Goal: Information Seeking & Learning: Learn about a topic

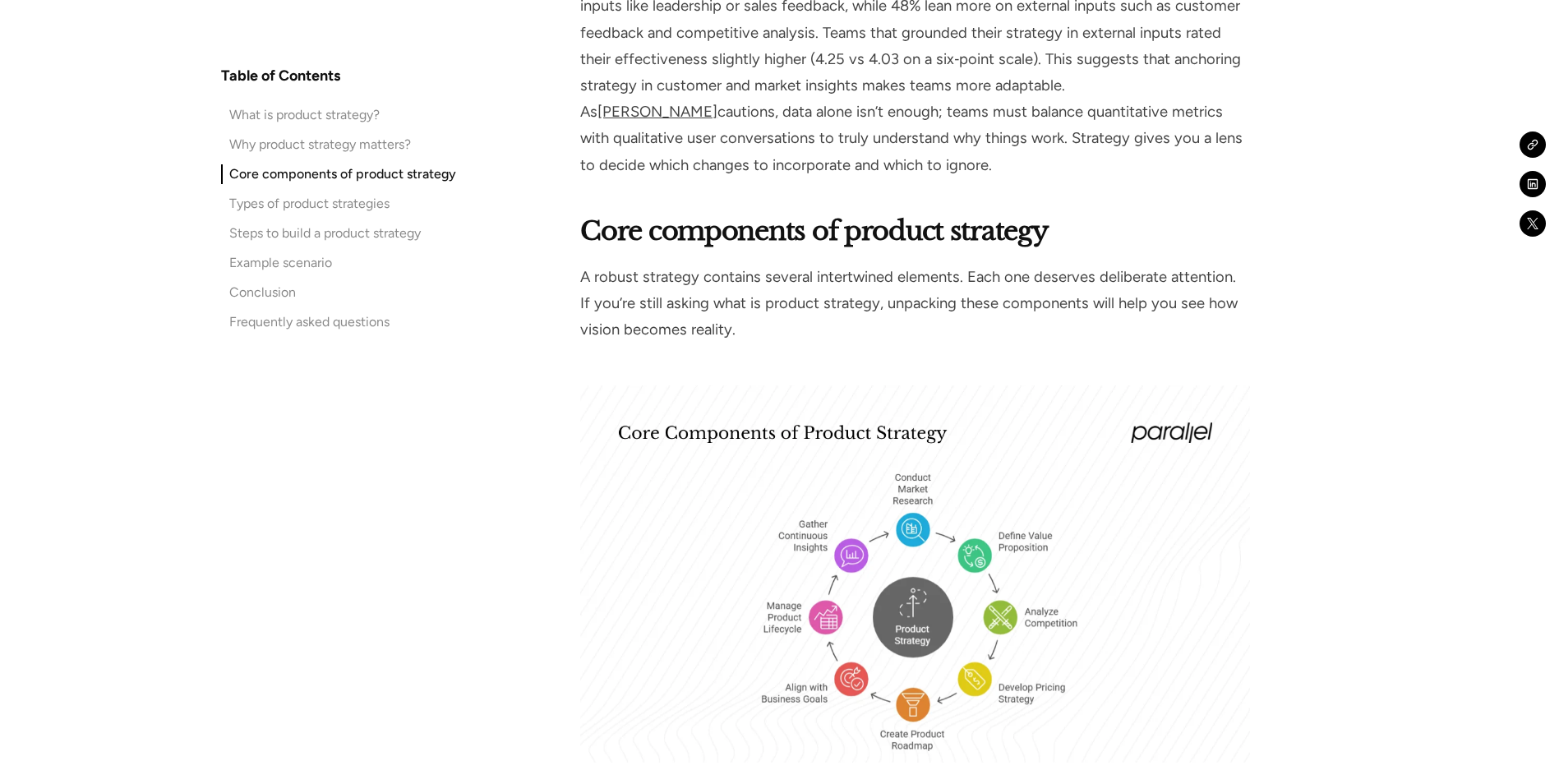
scroll to position [4519, 0]
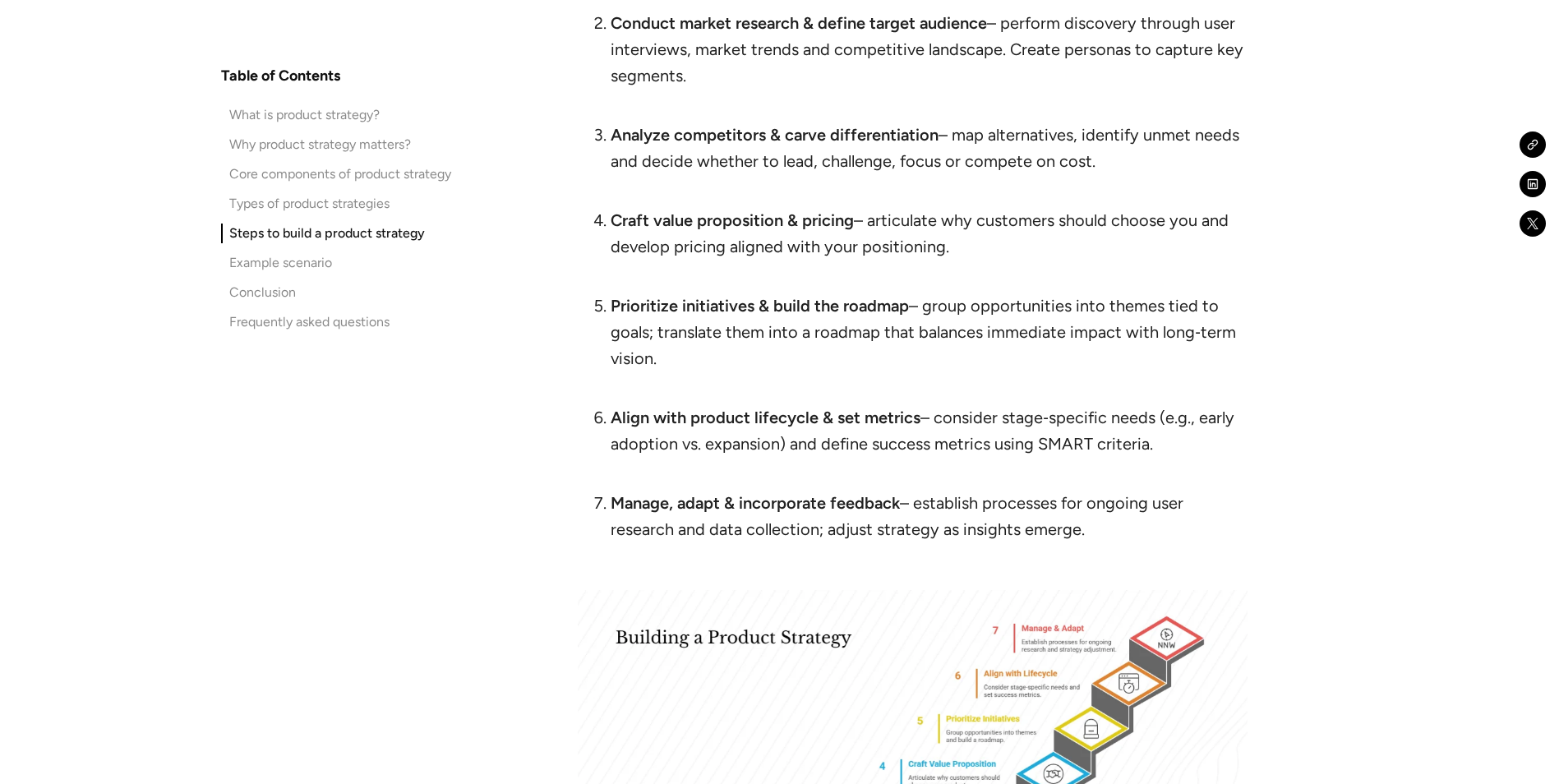
scroll to position [8791, 0]
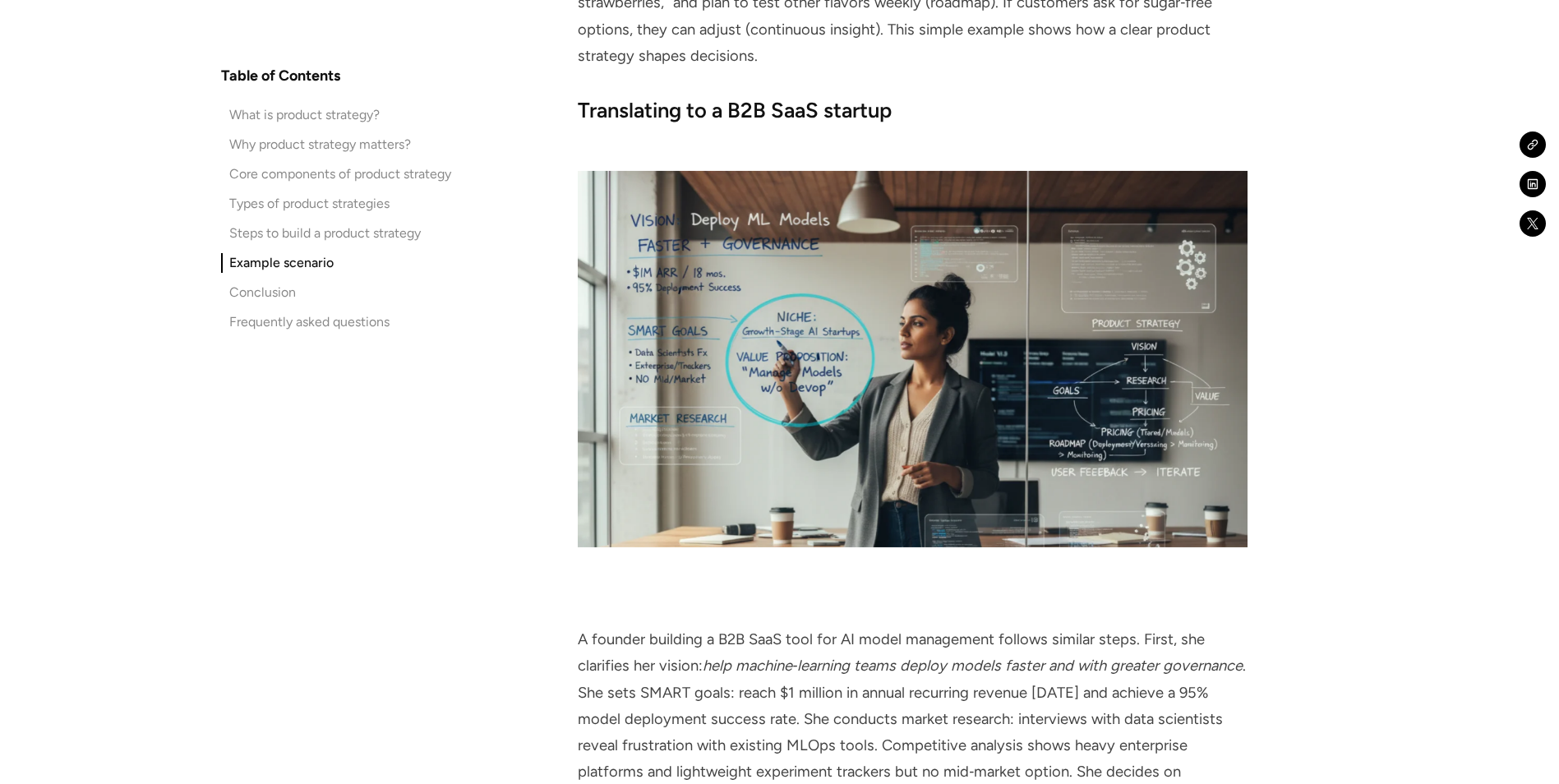
scroll to position [10681, 0]
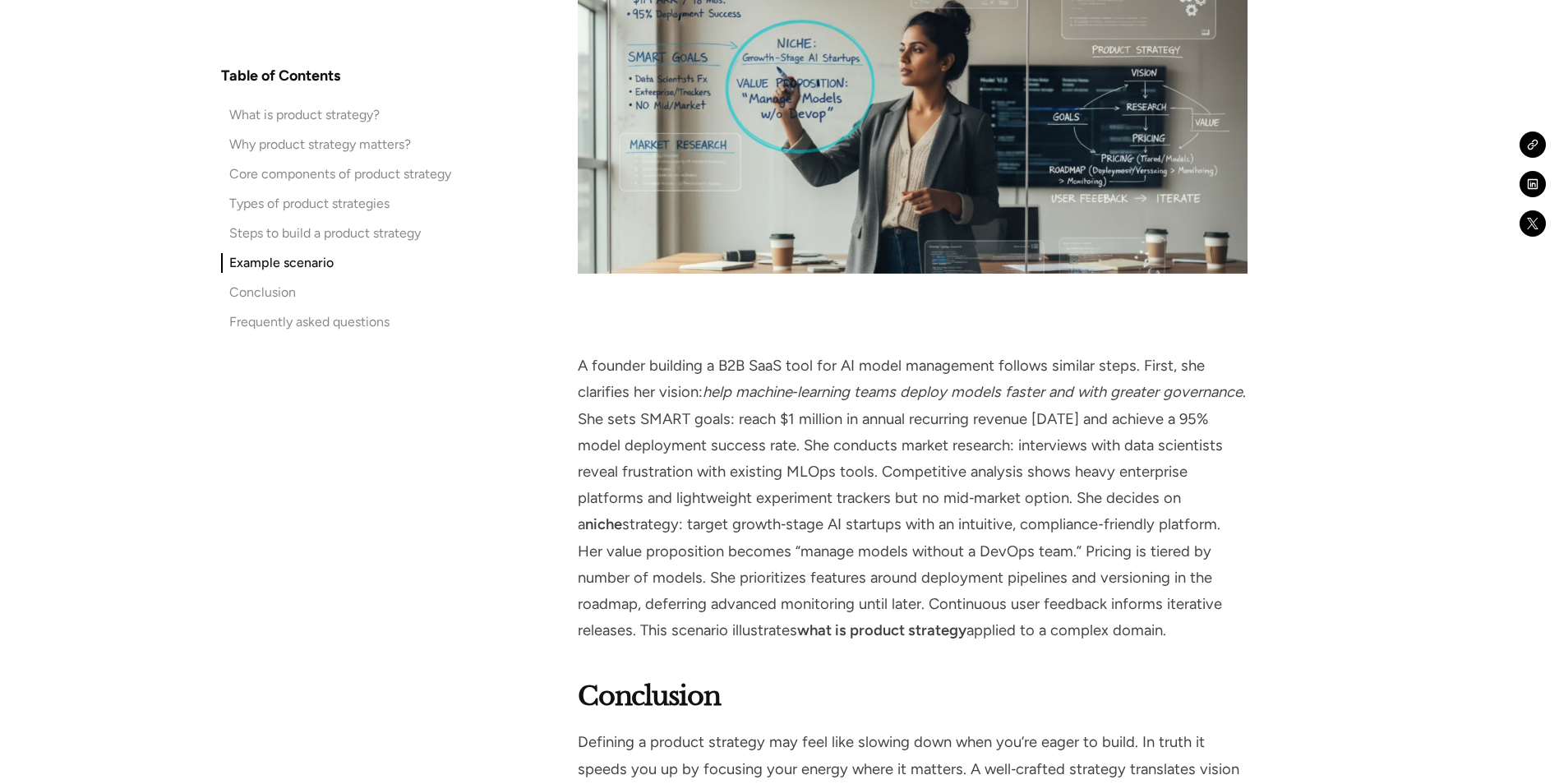
drag, startPoint x: 1266, startPoint y: 617, endPoint x: 1235, endPoint y: 619, distance: 31.1
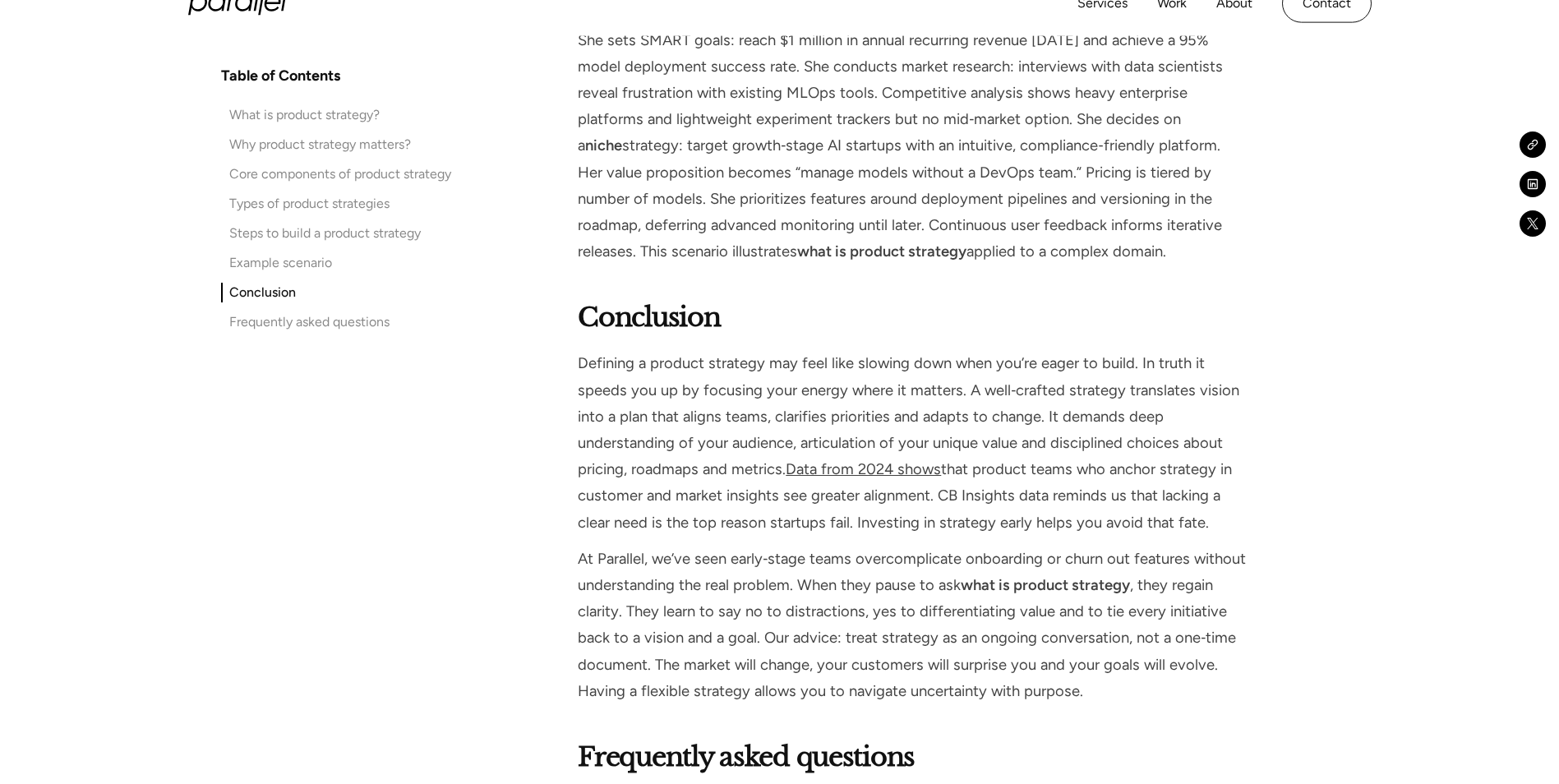
scroll to position [11092, 0]
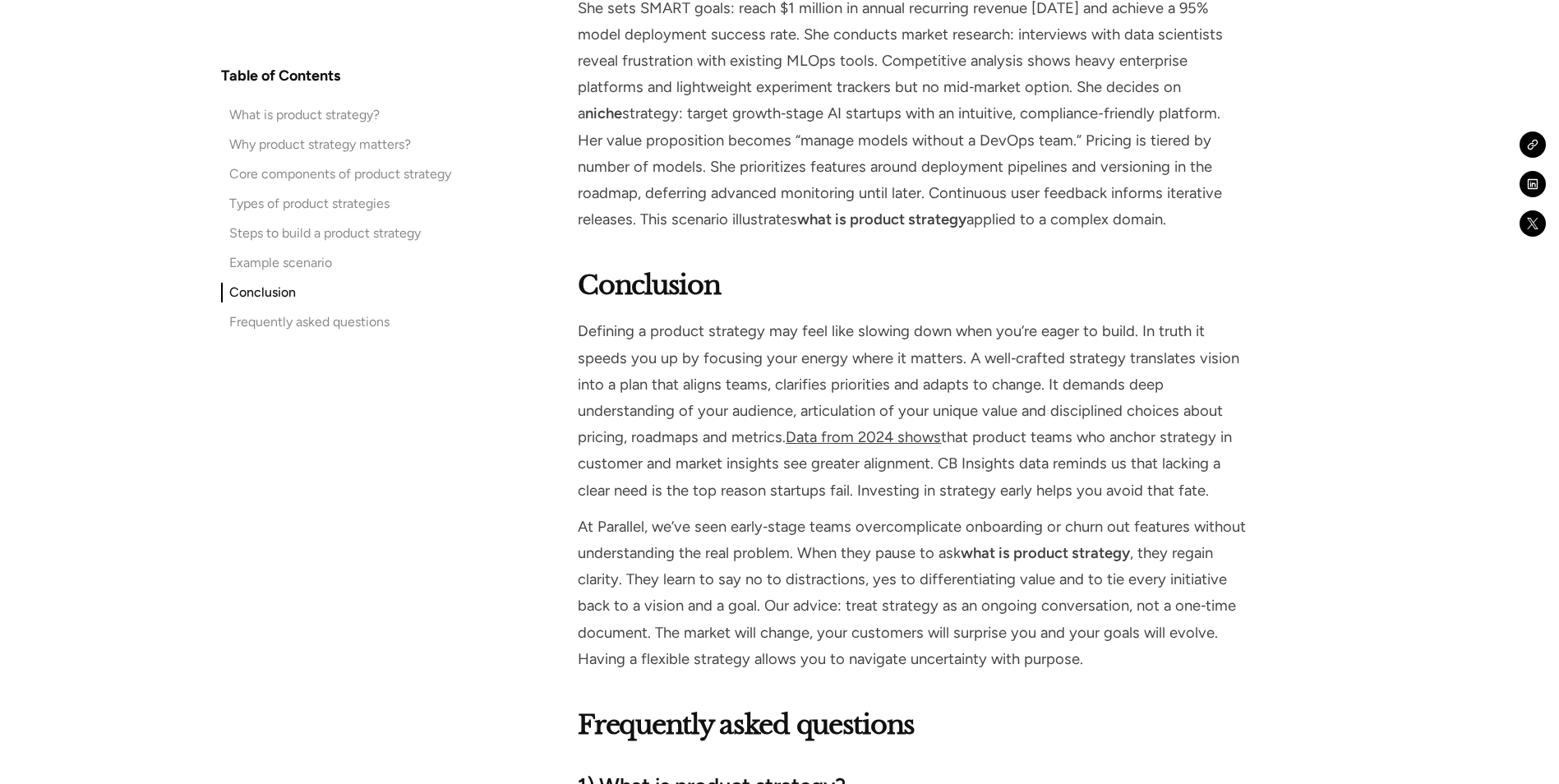
click at [820, 439] on link "Data from 2024 shows" at bounding box center [863, 437] width 156 height 18
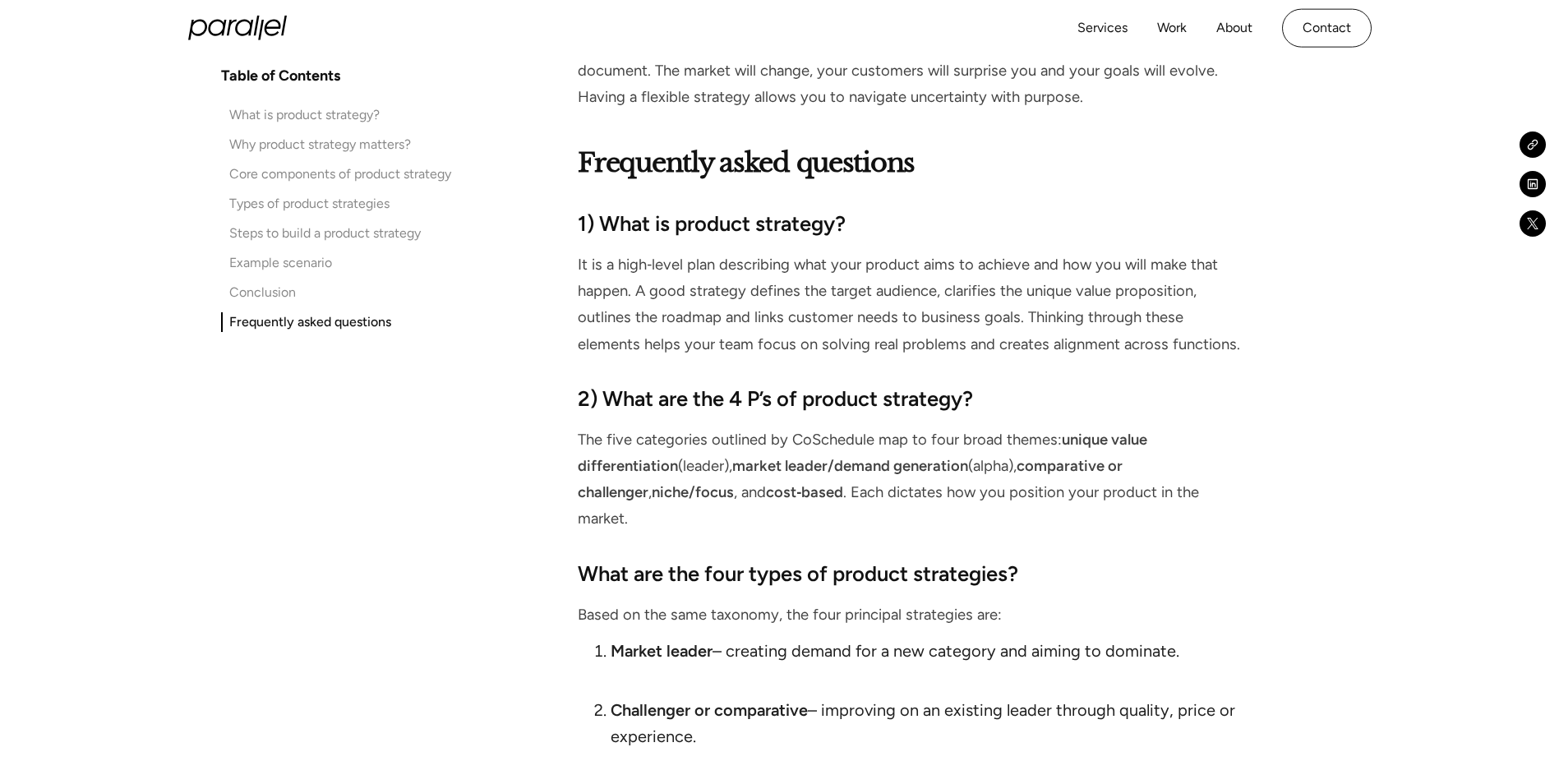
scroll to position [11585, 0]
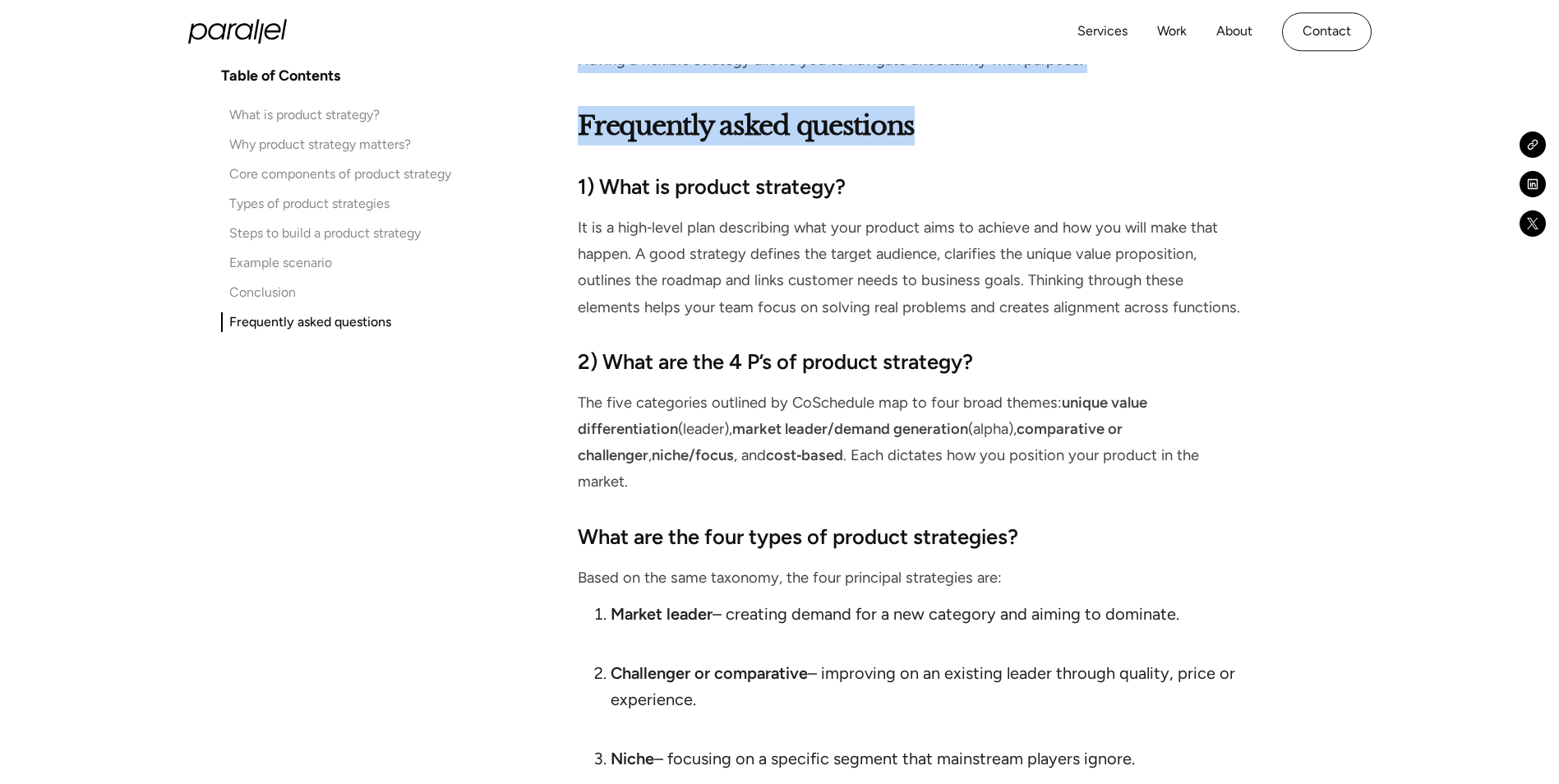
drag, startPoint x: 579, startPoint y: 287, endPoint x: 947, endPoint y: -38, distance: 491.0
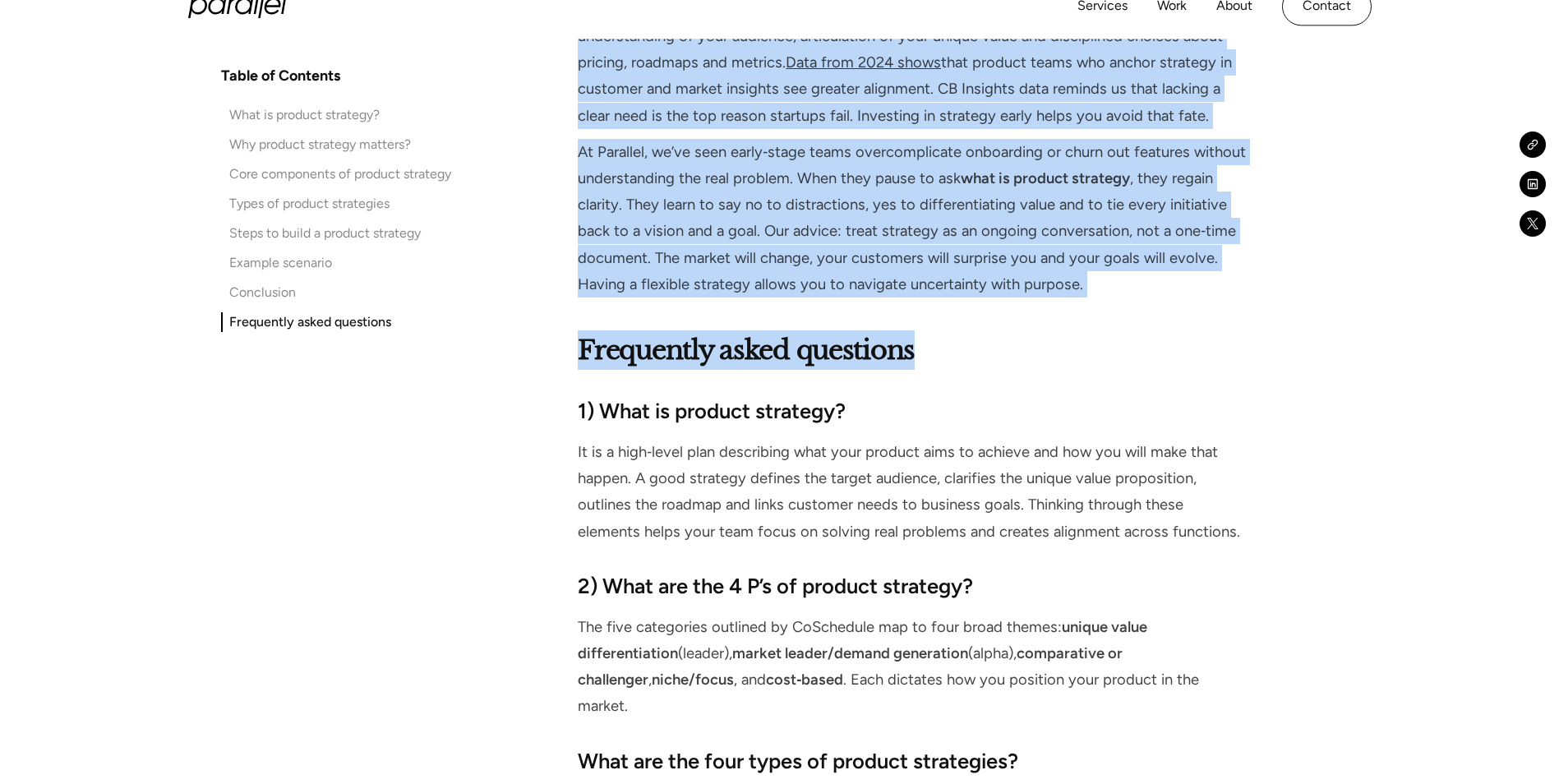
scroll to position [11277, 0]
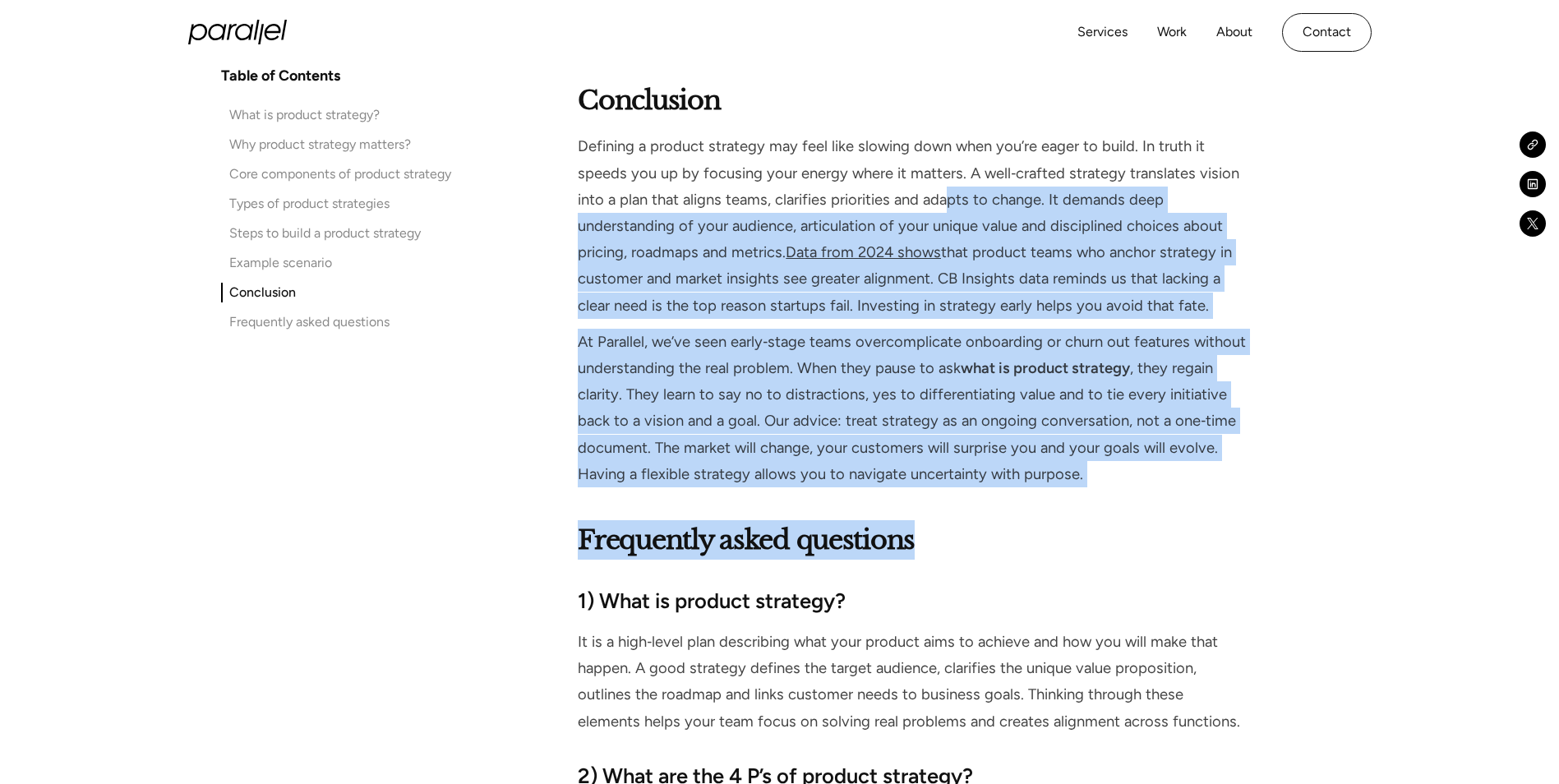
click at [1098, 534] on h2 "Frequently asked questions" at bounding box center [911, 539] width 669 height 39
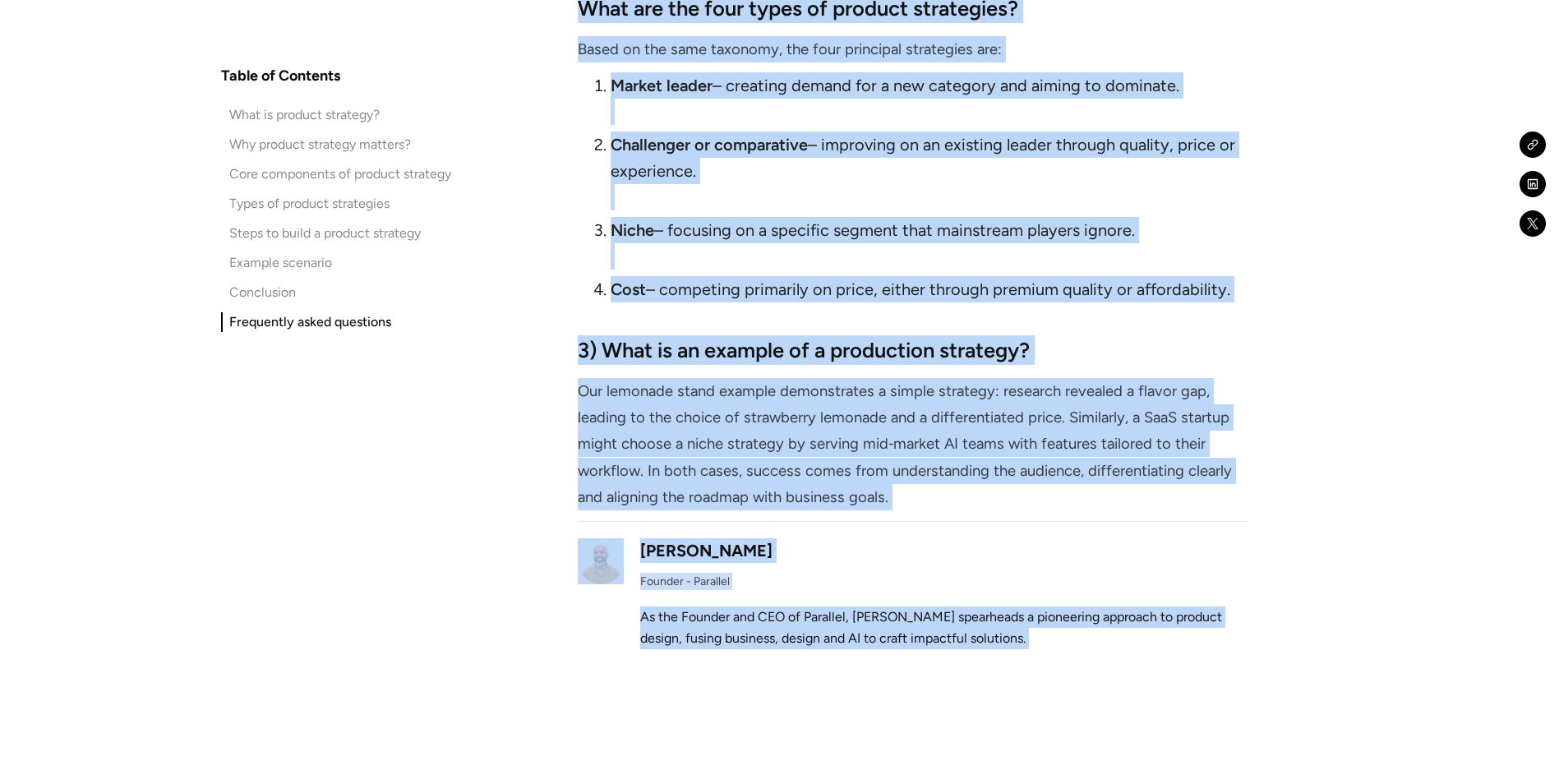
scroll to position [12236, 0]
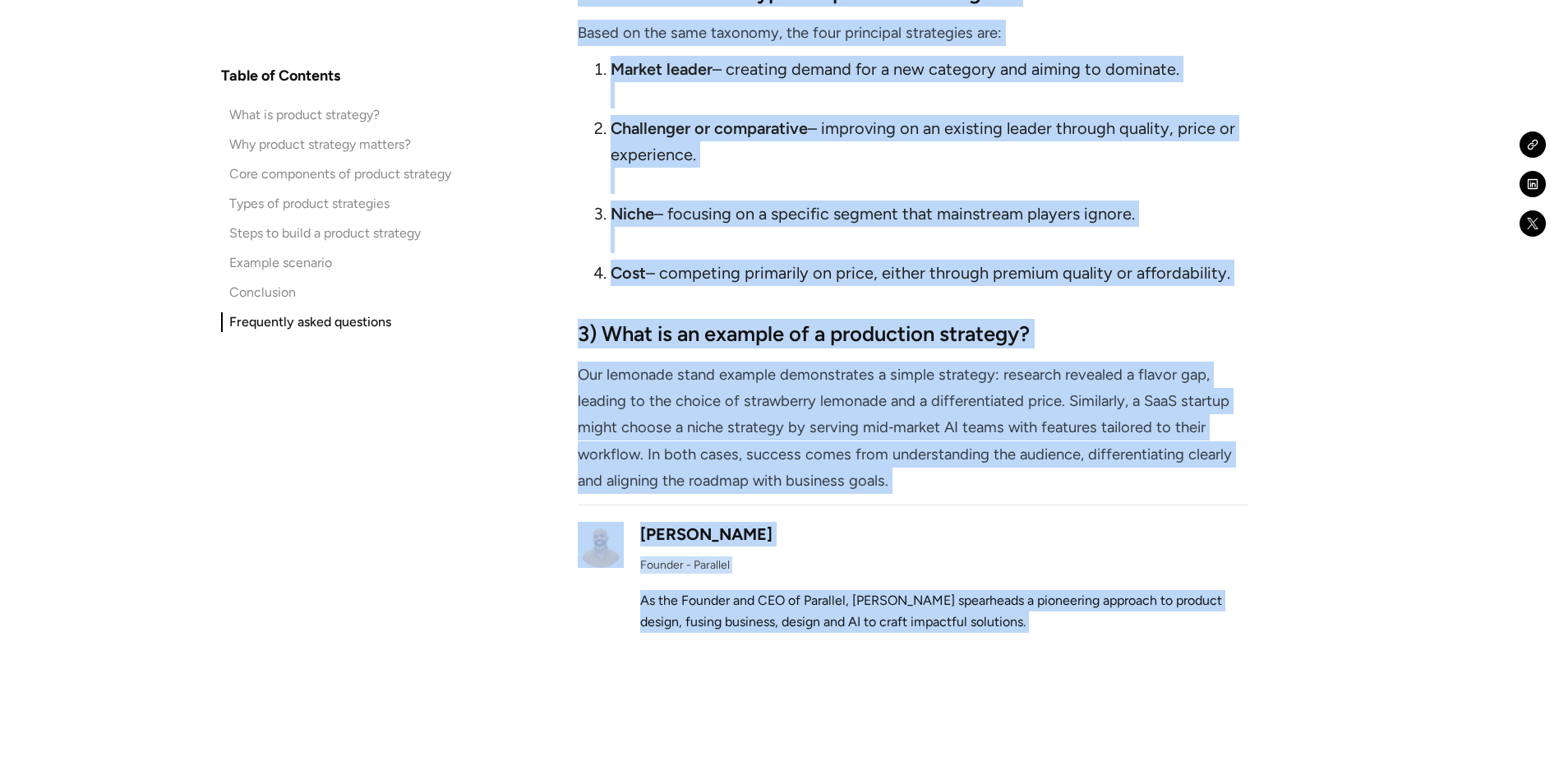
drag, startPoint x: 568, startPoint y: 513, endPoint x: 1267, endPoint y: 261, distance: 743.0
drag, startPoint x: 1267, startPoint y: 261, endPoint x: 1142, endPoint y: 251, distance: 125.4
copy div "1) Lore ip dolorsi ametcons? Ad el s doei‑tempo inci utlaboreet dolo magn aliqu…"
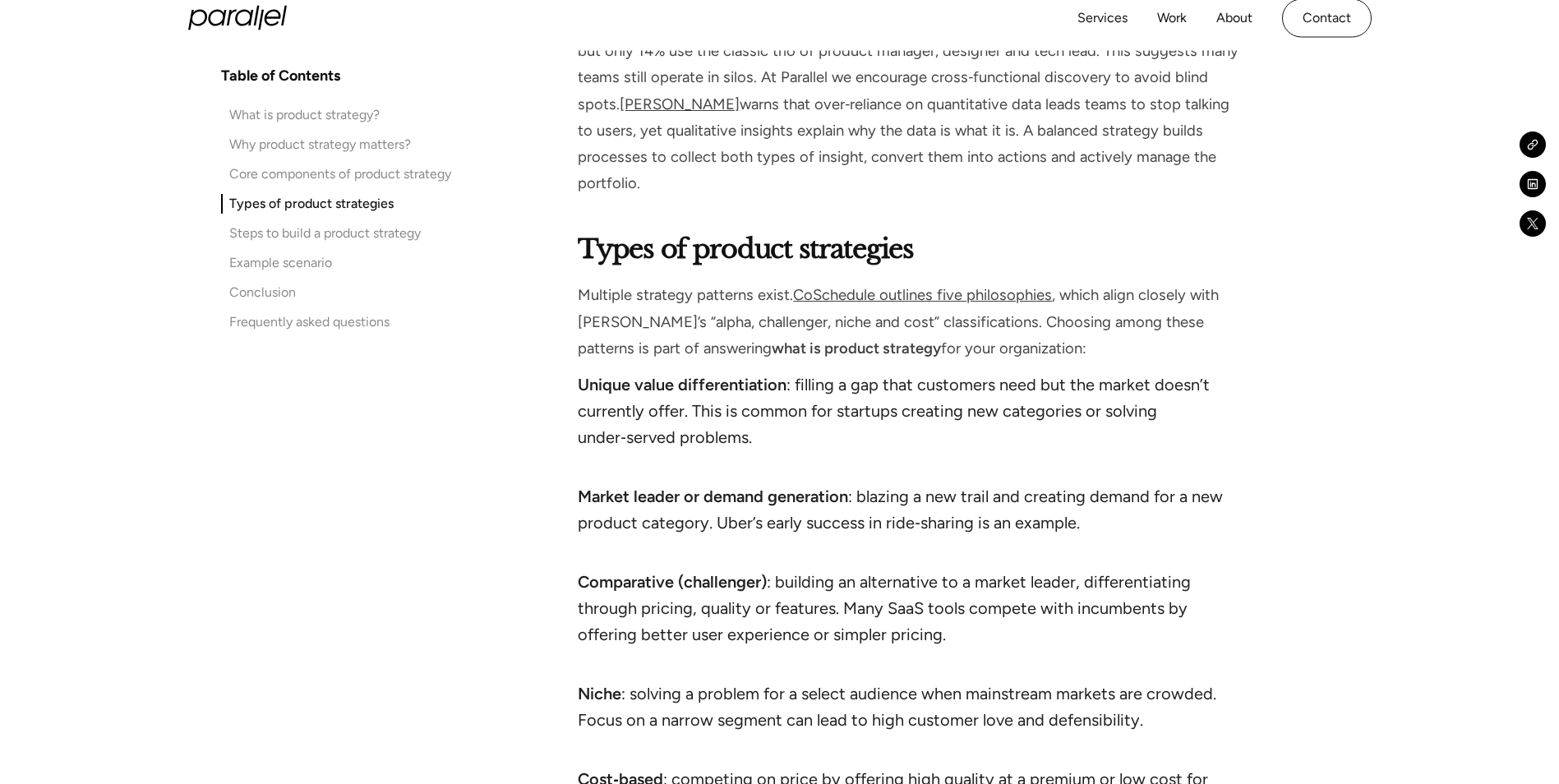
scroll to position [7306, 0]
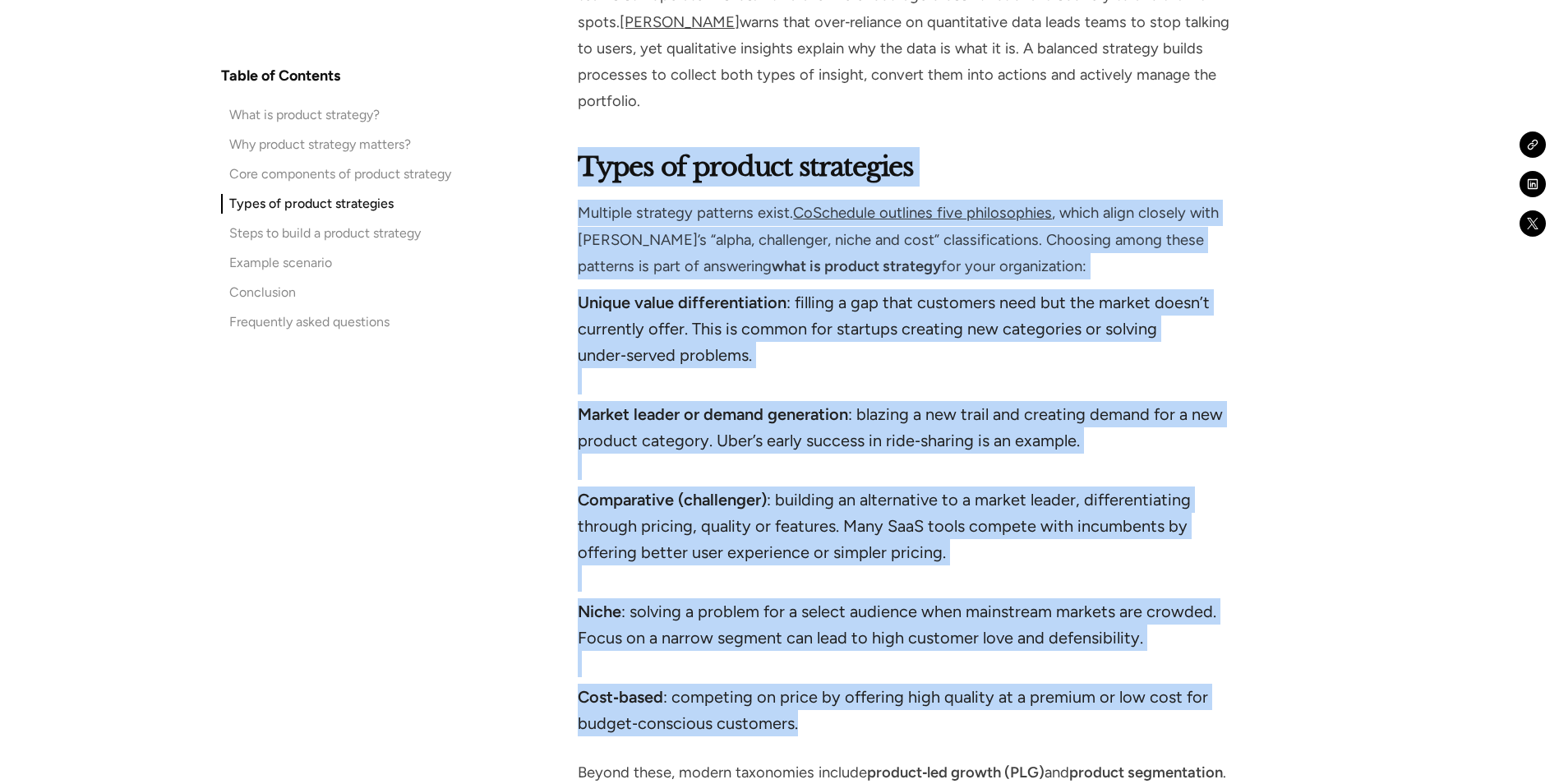
drag, startPoint x: 582, startPoint y: 165, endPoint x: 1014, endPoint y: 715, distance: 699.4
click at [1014, 715] on div "Types of product strategies Multiple strategy patterns exist. CoSchedule outlin…" at bounding box center [911, 546] width 669 height 797
copy div "Lorem ip dolorsi ametconsec Adipisci elitsedd eiusmodt incid. UtLaboreet dolore…"
